Goal: Task Accomplishment & Management: Manage account settings

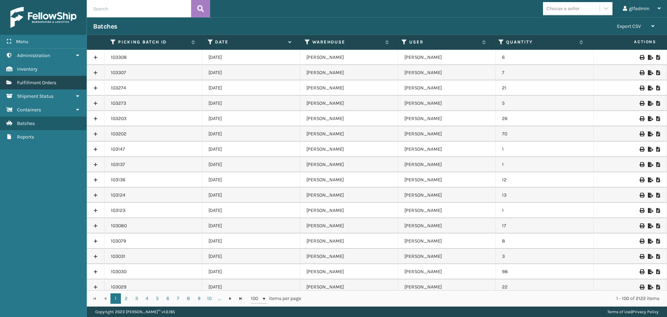
click at [34, 79] on link "Fulfillment Orders" at bounding box center [43, 83] width 87 height 14
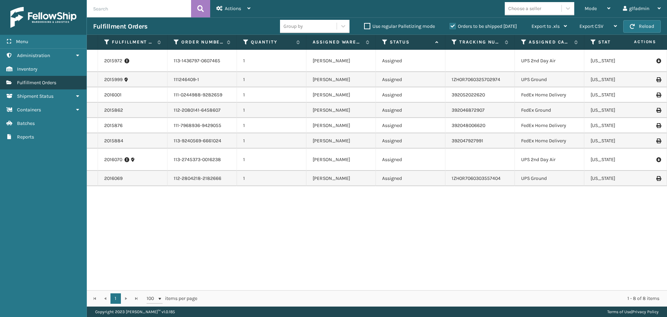
click at [26, 85] on span "Fulfillment Orders" at bounding box center [36, 83] width 39 height 6
click at [469, 24] on label "Orders to be shipped [DATE]" at bounding box center [483, 26] width 67 height 6
click at [450, 24] on input "Orders to be shipped [DATE]" at bounding box center [450, 24] width 0 height 5
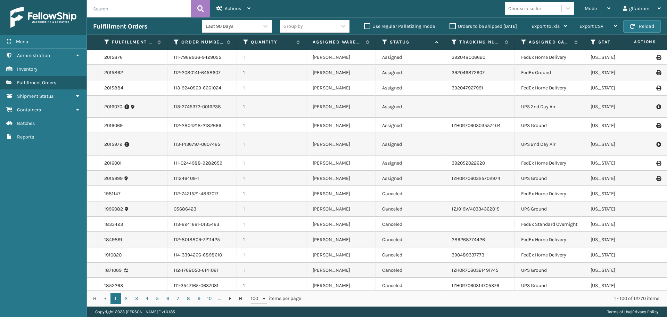
click at [451, 25] on label "Orders to be shipped [DATE]" at bounding box center [483, 26] width 67 height 6
click at [450, 25] on input "Orders to be shipped [DATE]" at bounding box center [450, 24] width 0 height 5
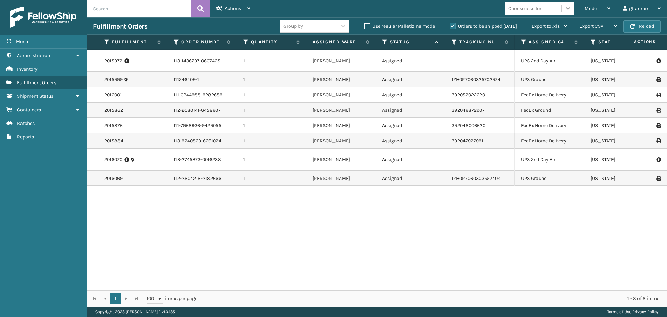
click at [562, 6] on div at bounding box center [568, 8] width 13 height 13
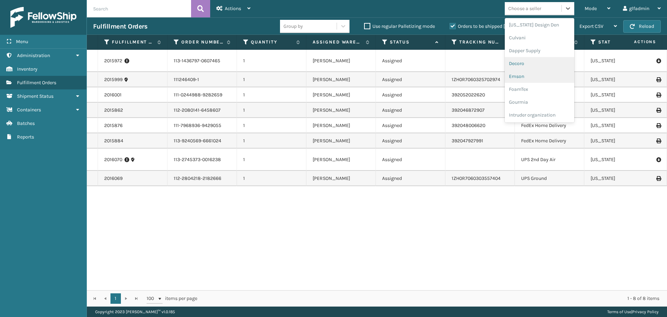
scroll to position [104, 0]
click at [540, 84] on div "FoamTex" at bounding box center [539, 88] width 69 height 13
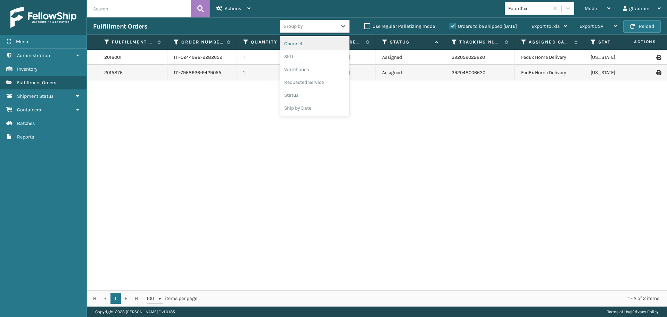
click at [334, 25] on div "Group by" at bounding box center [308, 26] width 57 height 11
click at [327, 104] on div "Ship by Date" at bounding box center [314, 107] width 69 height 13
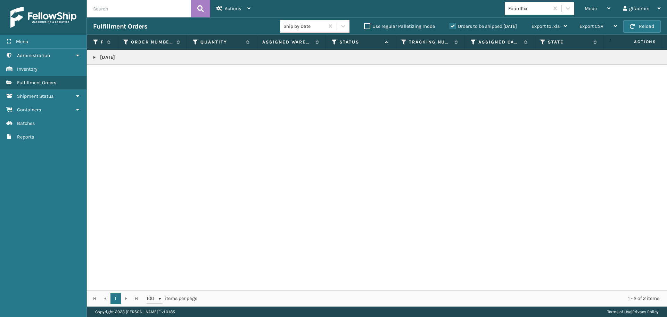
click at [97, 59] on link at bounding box center [95, 58] width 6 height 6
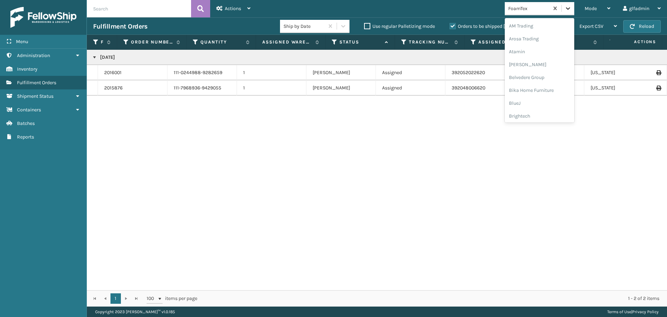
click at [566, 7] on icon at bounding box center [568, 8] width 7 height 7
click at [539, 80] on div "[PERSON_NAME] Brands" at bounding box center [539, 79] width 69 height 13
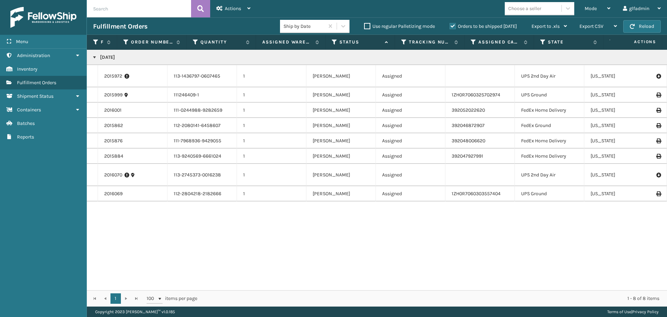
drag, startPoint x: 166, startPoint y: 60, endPoint x: 142, endPoint y: 71, distance: 26.0
drag, startPoint x: 142, startPoint y: 71, endPoint x: 372, endPoint y: 248, distance: 290.6
click at [372, 248] on div "[DATE] 2015972 113-1436797-0607465 1 [PERSON_NAME] Assigned UPS 2nd Day Air [US…" at bounding box center [377, 170] width 580 height 240
